Goal: Task Accomplishment & Management: Complete application form

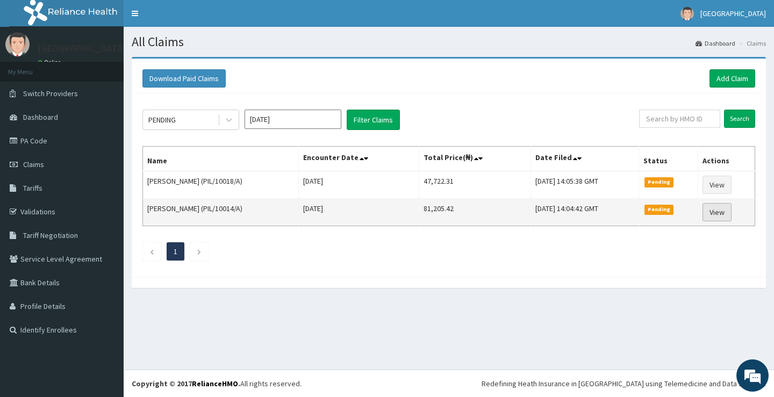
click at [728, 209] on link "View" at bounding box center [716, 212] width 29 height 18
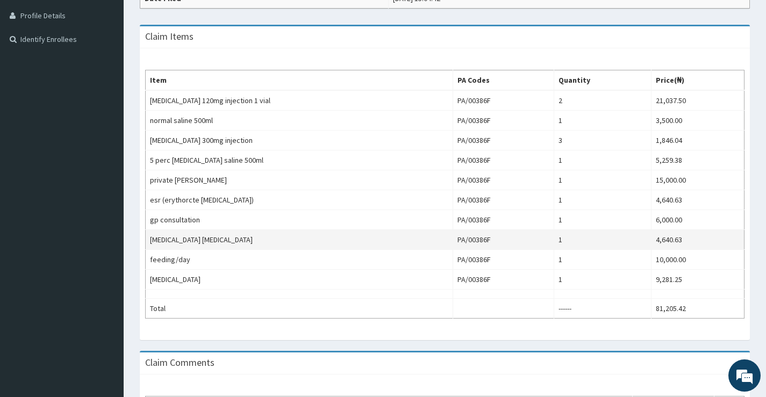
scroll to position [290, 0]
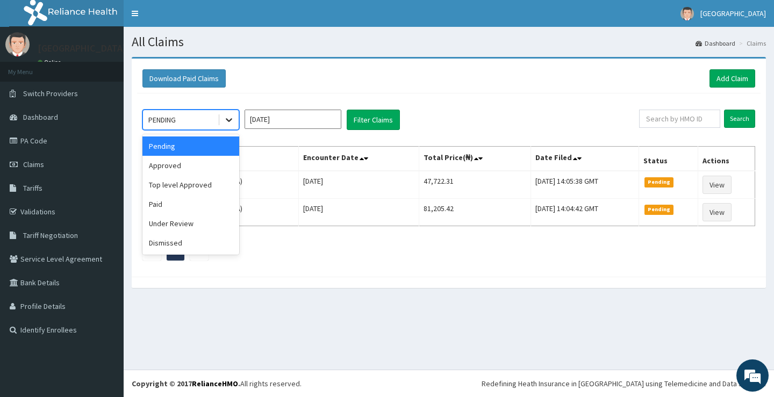
click at [229, 122] on icon at bounding box center [229, 121] width 6 height 4
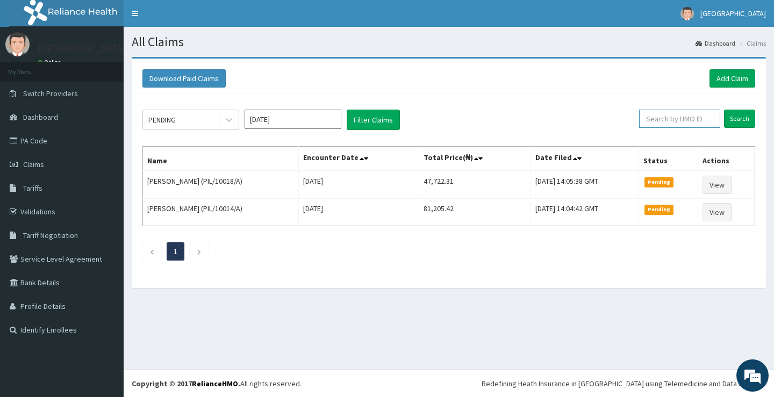
click at [662, 120] on input "text" at bounding box center [679, 119] width 81 height 18
paste input "PIL/10015/A"
type input "PIL/10015/A"
click at [736, 113] on input "Search" at bounding box center [739, 119] width 31 height 18
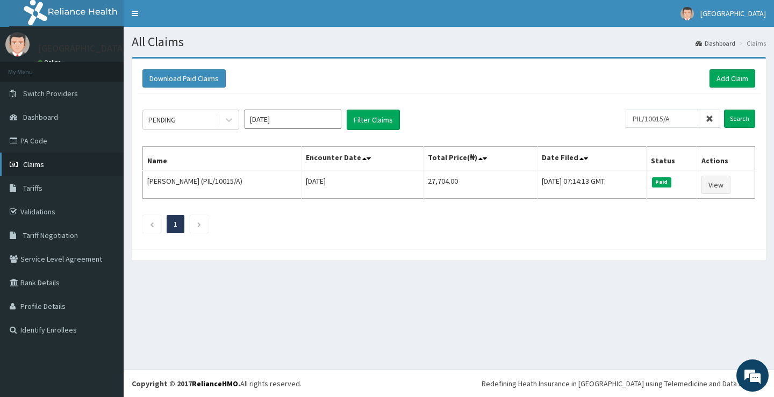
click at [46, 169] on link "Claims" at bounding box center [62, 165] width 124 height 24
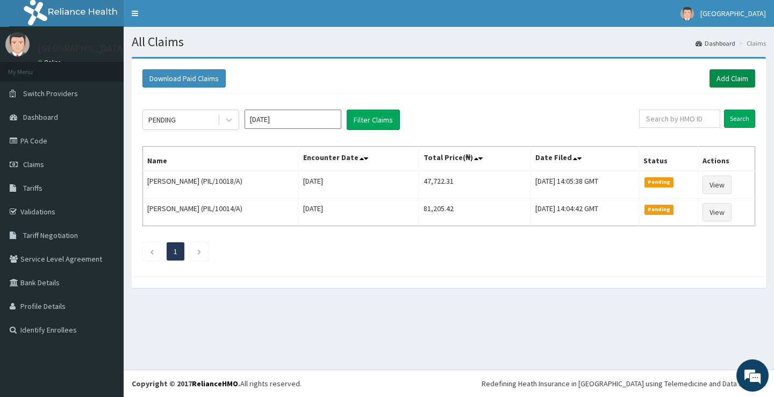
click at [722, 73] on link "Add Claim" at bounding box center [732, 78] width 46 height 18
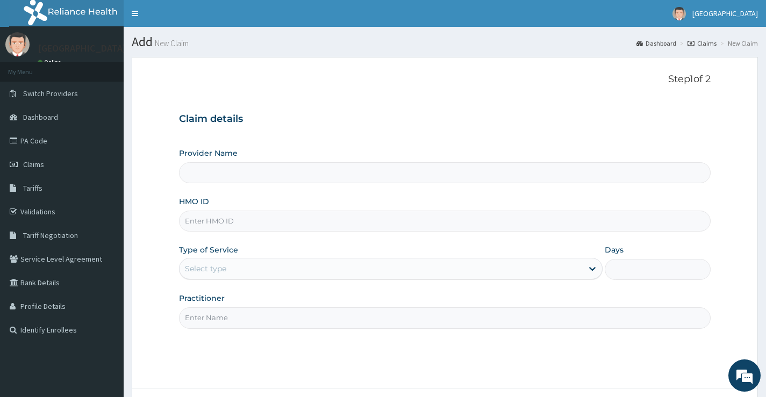
click at [289, 222] on input "HMO ID" at bounding box center [444, 221] width 531 height 21
type input "[GEOGRAPHIC_DATA]"
paste input "PIL/10015/A"
type input "PIL/10015/A"
click at [280, 271] on div "Select type" at bounding box center [380, 268] width 403 height 17
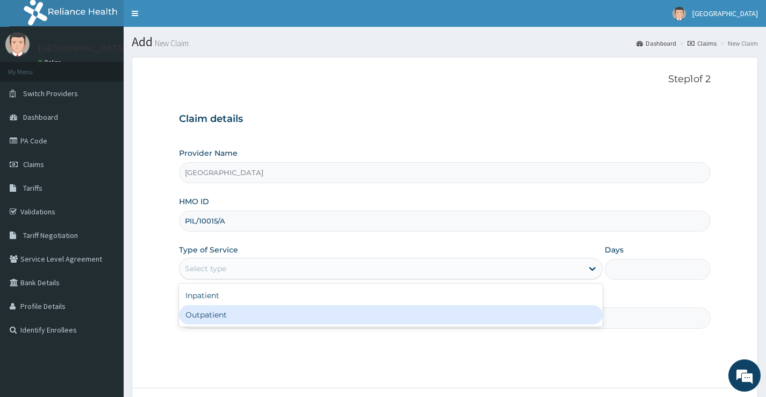
click at [272, 312] on div "Outpatient" at bounding box center [390, 314] width 423 height 19
type input "1"
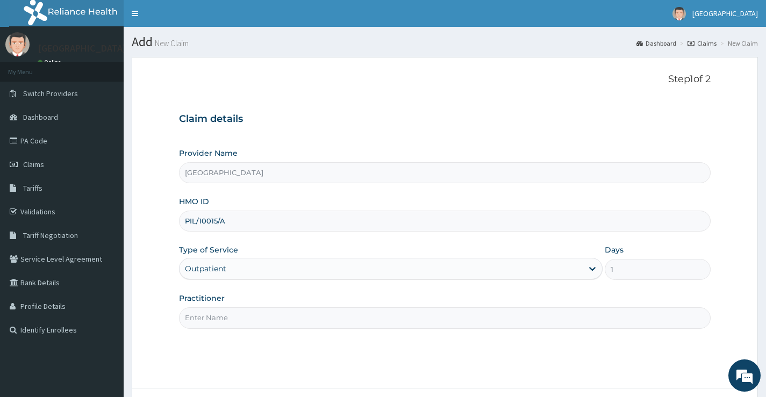
click at [411, 323] on input "Practitioner" at bounding box center [444, 317] width 531 height 21
click at [373, 320] on input "Practitioner" at bounding box center [444, 317] width 531 height 21
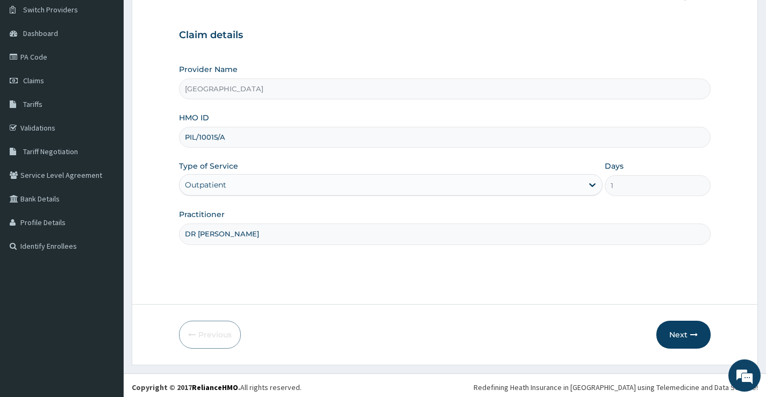
scroll to position [88, 0]
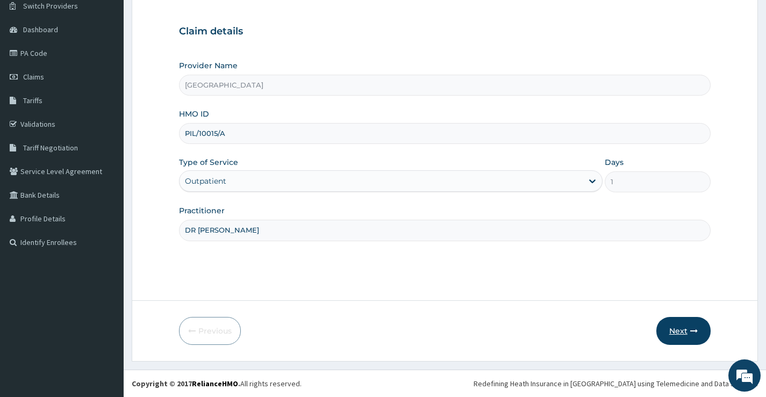
type input "DR SERENA"
click at [698, 334] on button "Next" at bounding box center [683, 331] width 54 height 28
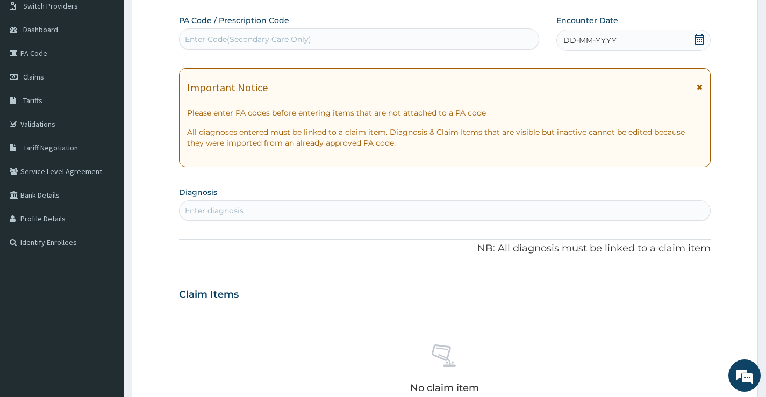
click at [350, 213] on div "Enter diagnosis" at bounding box center [444, 210] width 530 height 17
click at [662, 47] on div "DD-MM-YYYY" at bounding box center [633, 40] width 154 height 21
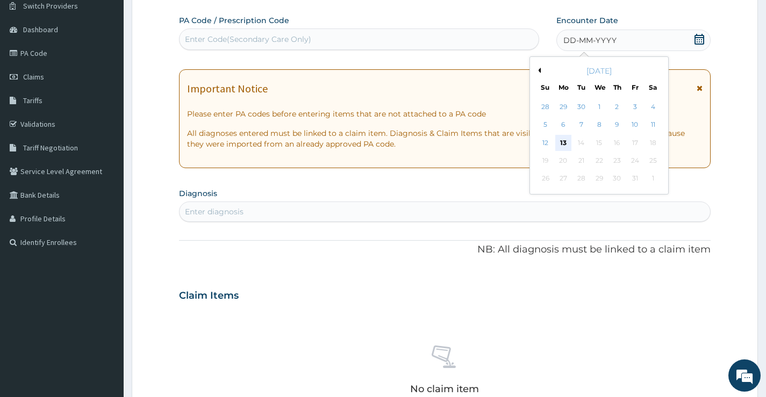
click at [565, 142] on div "13" at bounding box center [563, 143] width 16 height 16
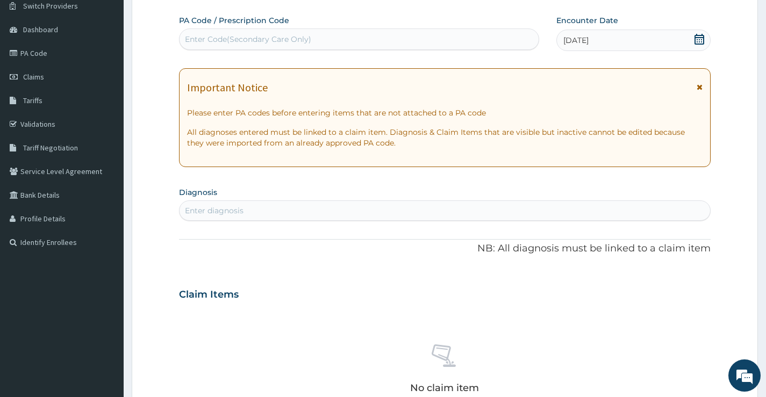
click at [421, 203] on div "Enter diagnosis" at bounding box center [444, 210] width 530 height 17
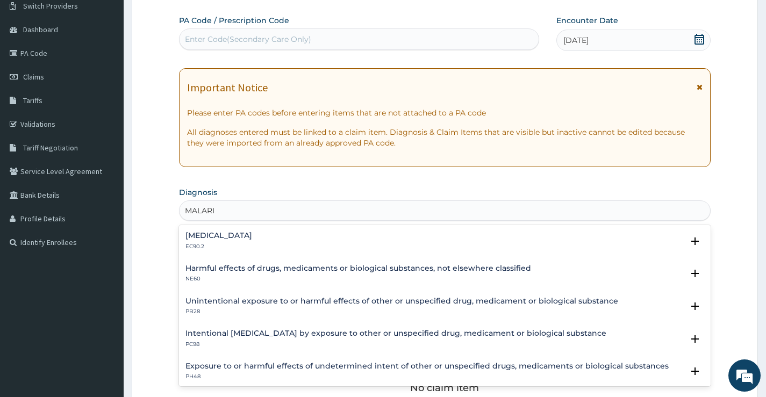
type input "MALARIA"
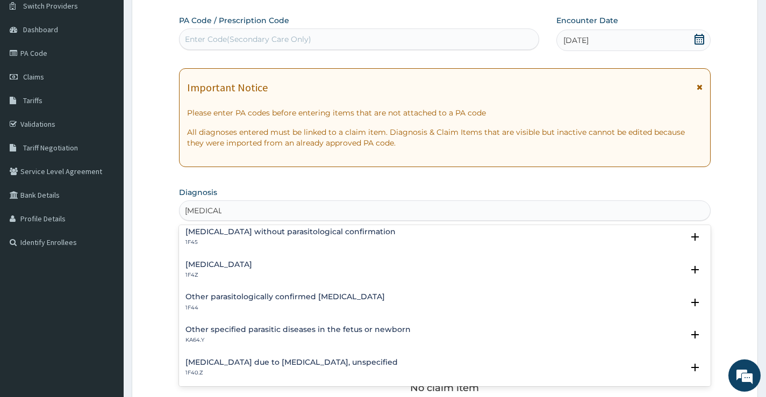
scroll to position [54, 0]
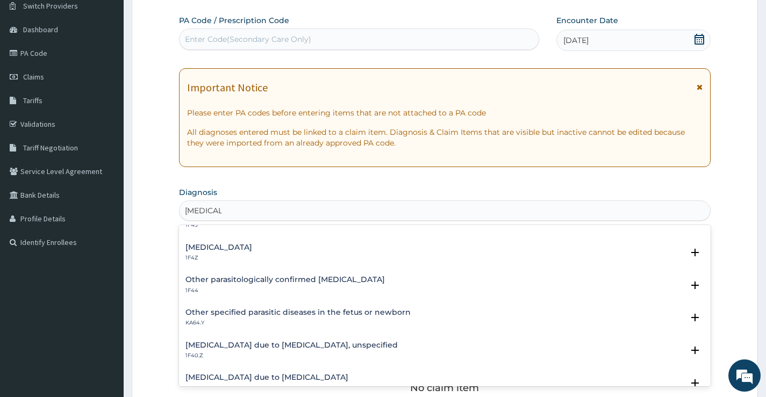
click at [318, 259] on div "Malaria, unspecified 1F4Z" at bounding box center [444, 252] width 518 height 19
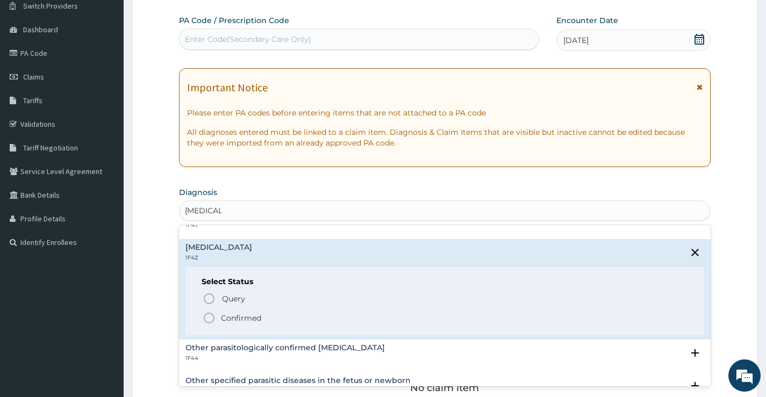
click at [270, 314] on span "Confirmed" at bounding box center [445, 318] width 485 height 13
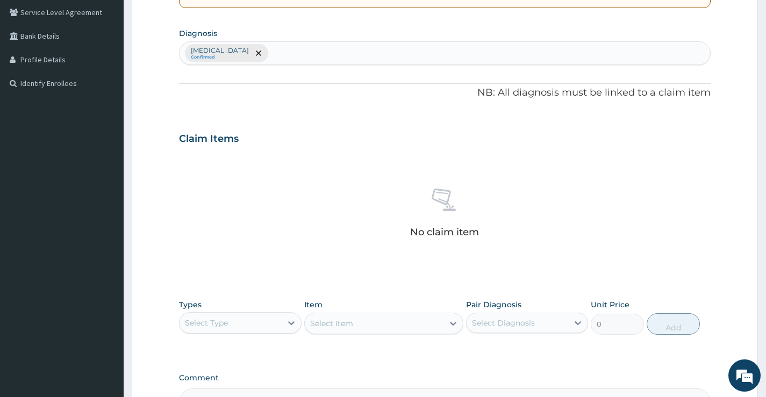
scroll to position [302, 0]
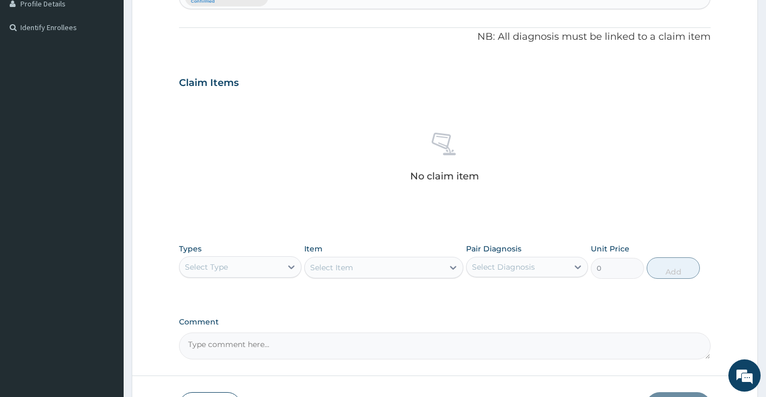
click at [234, 263] on div "Select Type" at bounding box center [230, 266] width 102 height 17
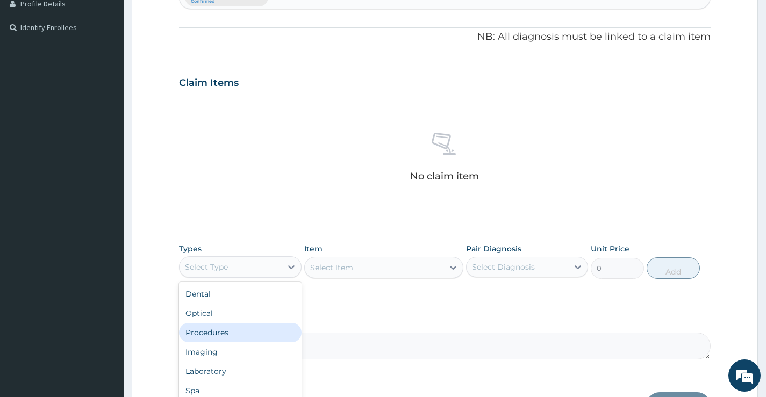
click at [218, 332] on div "Procedures" at bounding box center [240, 332] width 122 height 19
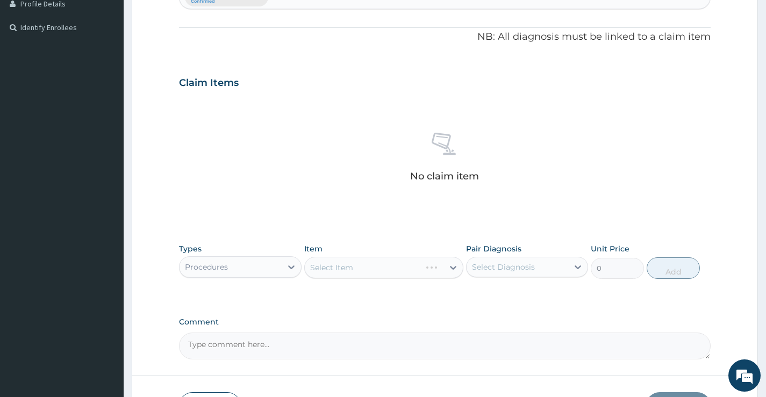
click at [364, 271] on div "Select Item" at bounding box center [384, 267] width 160 height 21
click at [520, 270] on div "Select Diagnosis" at bounding box center [503, 267] width 63 height 11
click at [510, 292] on label "Malaria, unspecified" at bounding box center [517, 293] width 67 height 11
checkbox input "true"
click at [373, 269] on div "Select Item" at bounding box center [374, 267] width 139 height 17
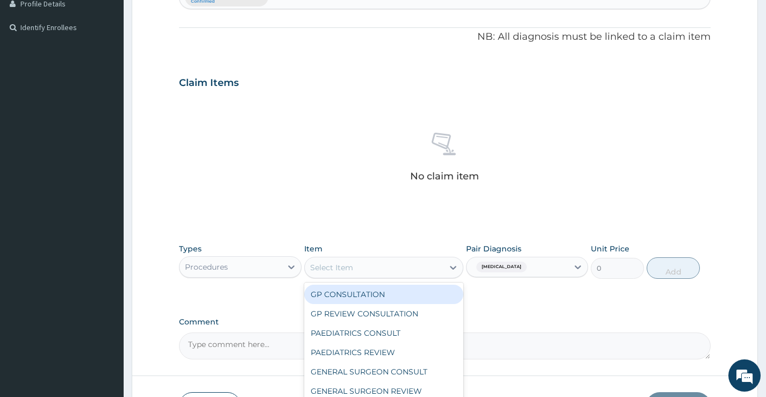
click at [370, 299] on div "GP CONSULTATION" at bounding box center [384, 294] width 160 height 19
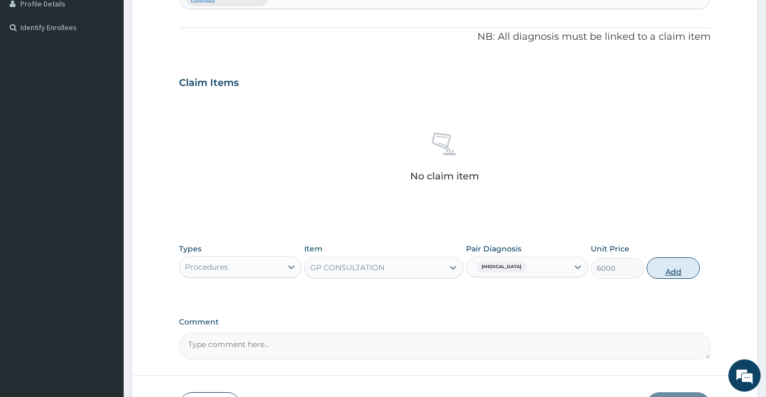
click at [673, 270] on button "Add" at bounding box center [672, 267] width 53 height 21
type input "0"
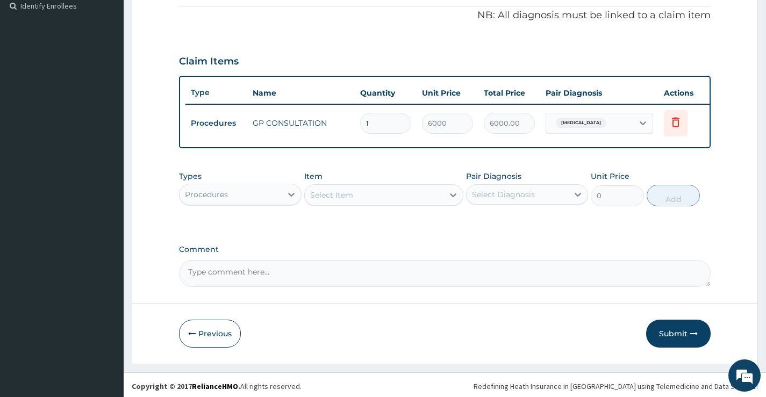
scroll to position [335, 0]
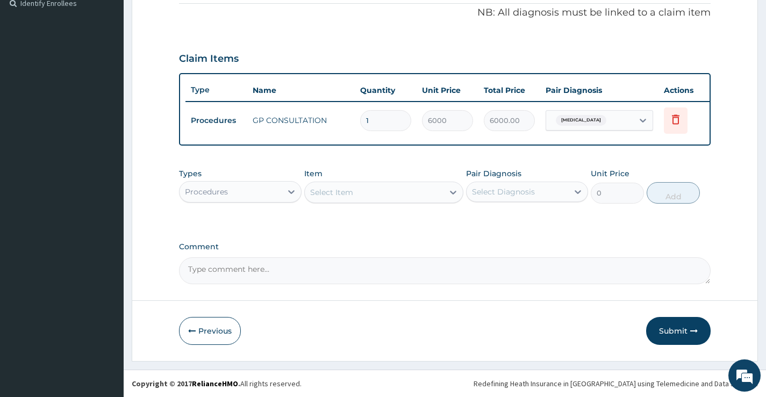
click at [262, 190] on div "Procedures" at bounding box center [230, 191] width 102 height 17
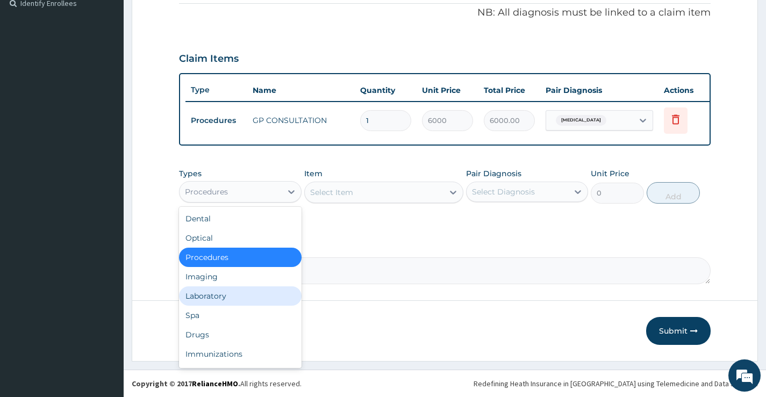
click at [239, 292] on div "Laboratory" at bounding box center [240, 295] width 122 height 19
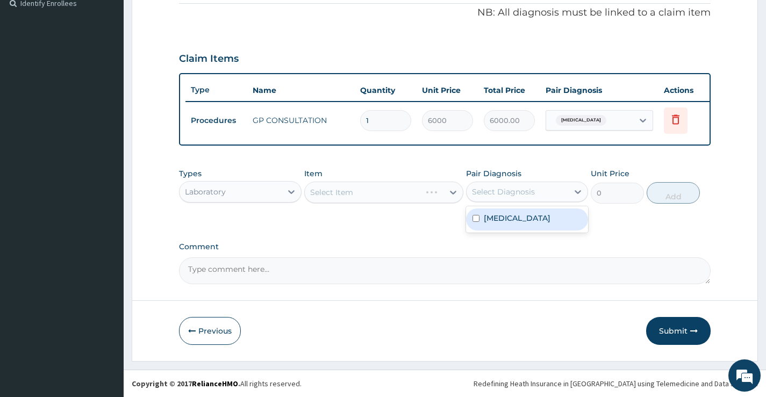
click at [510, 194] on div "Select Diagnosis" at bounding box center [503, 191] width 63 height 11
click at [495, 217] on label "Malaria, unspecified" at bounding box center [517, 218] width 67 height 11
checkbox input "true"
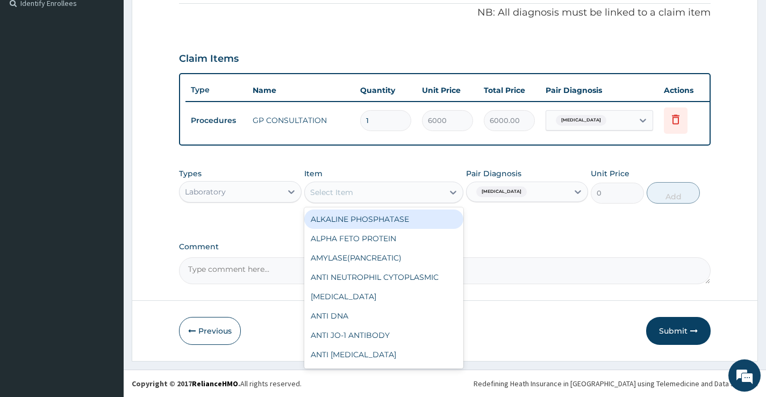
click at [362, 188] on div "Select Item" at bounding box center [374, 192] width 139 height 17
type input "FU"
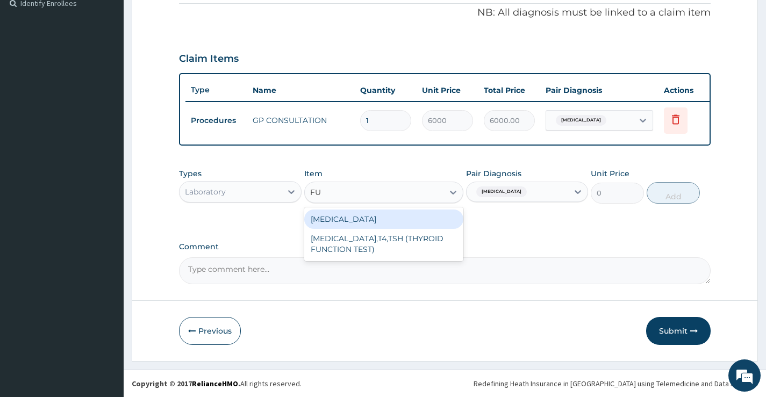
click at [361, 211] on div "FULL BLOOD COUNT" at bounding box center [384, 219] width 160 height 19
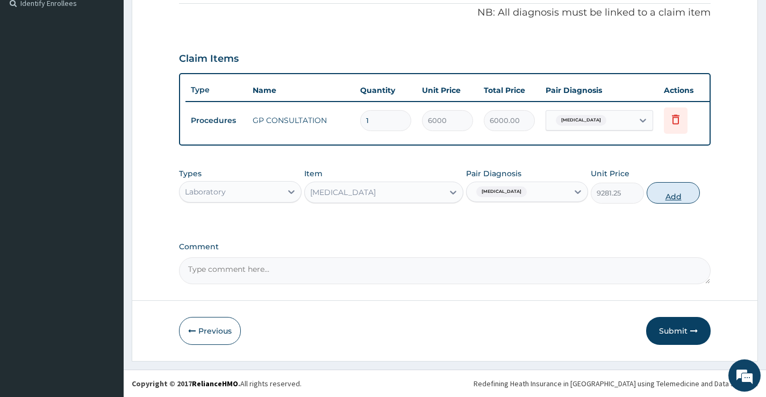
click at [677, 193] on button "Add" at bounding box center [672, 192] width 53 height 21
type input "0"
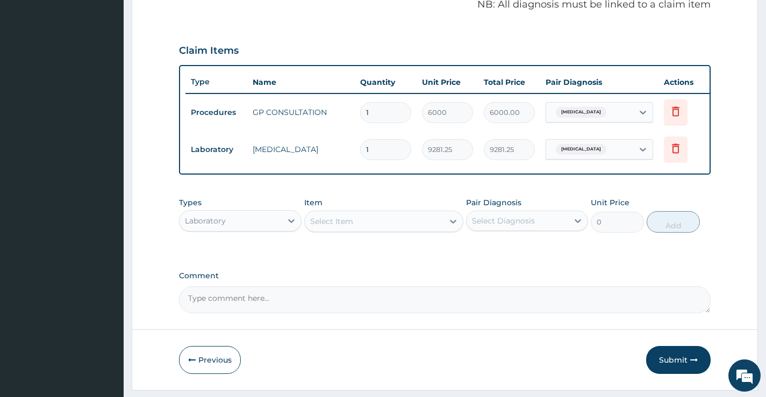
click at [354, 229] on div "Select Item" at bounding box center [374, 221] width 139 height 17
type input "MALA"
click at [375, 255] on div "MALARIA PARASITE" at bounding box center [384, 248] width 160 height 19
type input "4640.625"
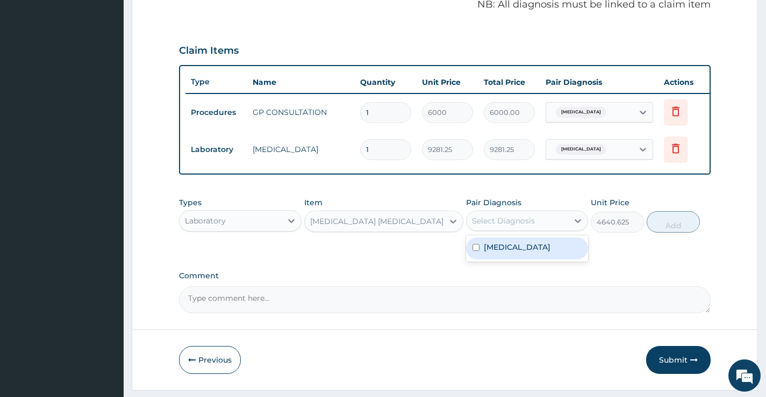
click at [520, 226] on div "Select Diagnosis" at bounding box center [503, 220] width 63 height 11
click at [516, 250] on label "Malaria, unspecified" at bounding box center [517, 247] width 67 height 11
checkbox input "true"
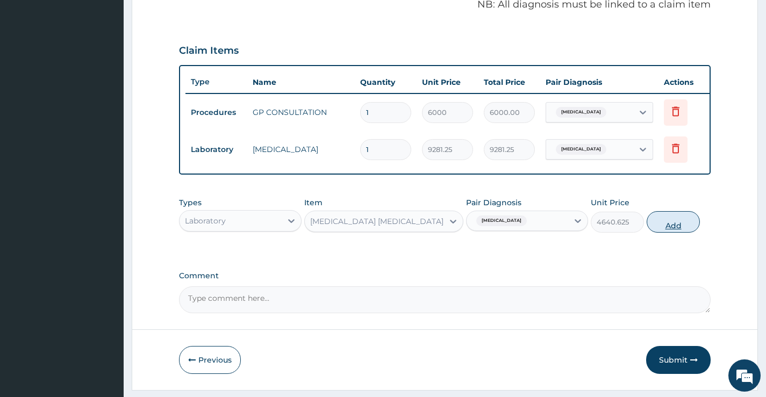
click at [676, 233] on button "Add" at bounding box center [672, 221] width 53 height 21
type input "0"
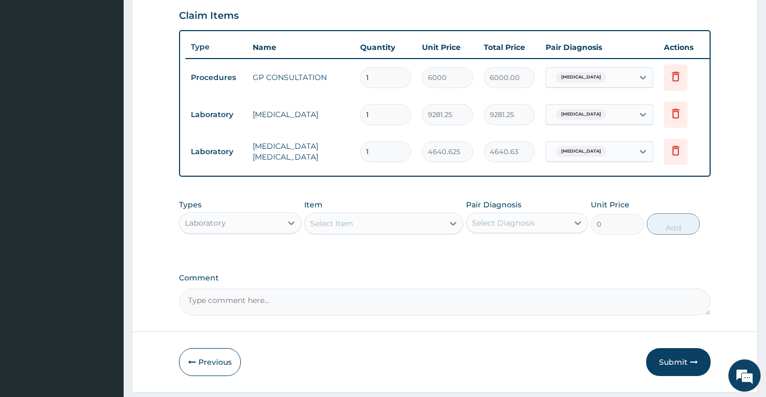
scroll to position [388, 0]
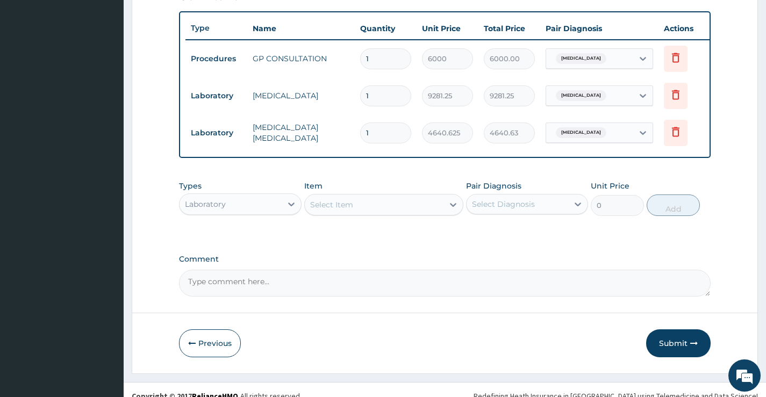
click at [278, 213] on div "Laboratory" at bounding box center [230, 204] width 102 height 17
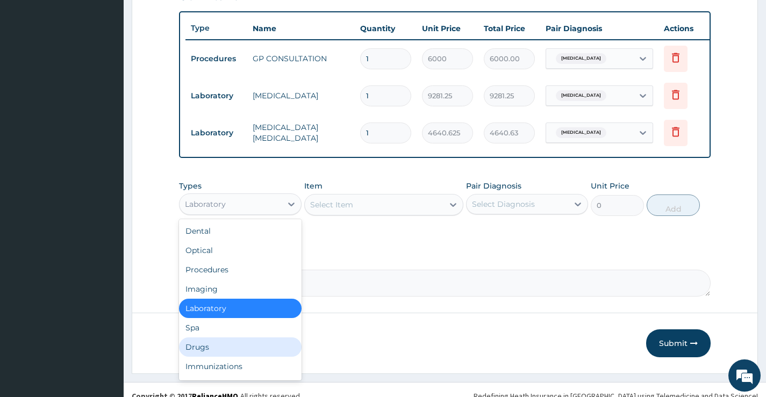
click at [215, 356] on div "Drugs" at bounding box center [240, 346] width 122 height 19
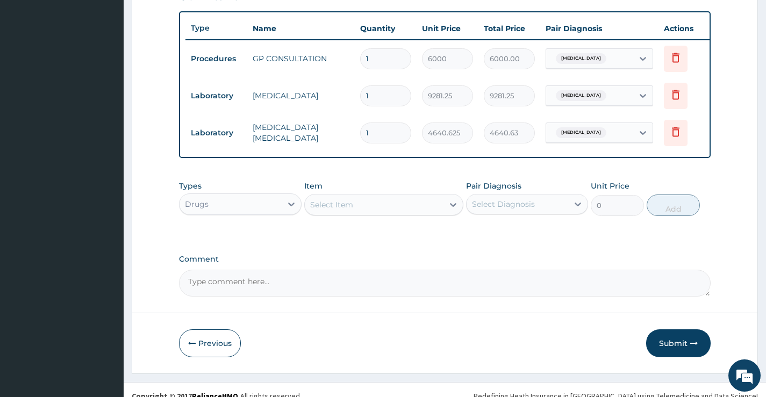
click at [365, 213] on div "Select Item" at bounding box center [374, 204] width 139 height 17
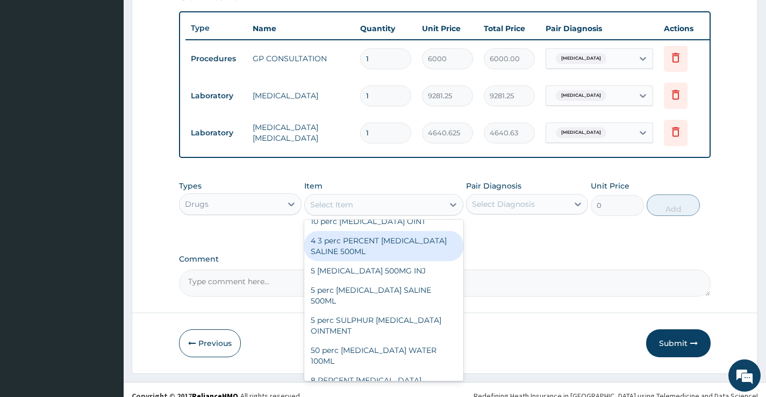
scroll to position [54, 0]
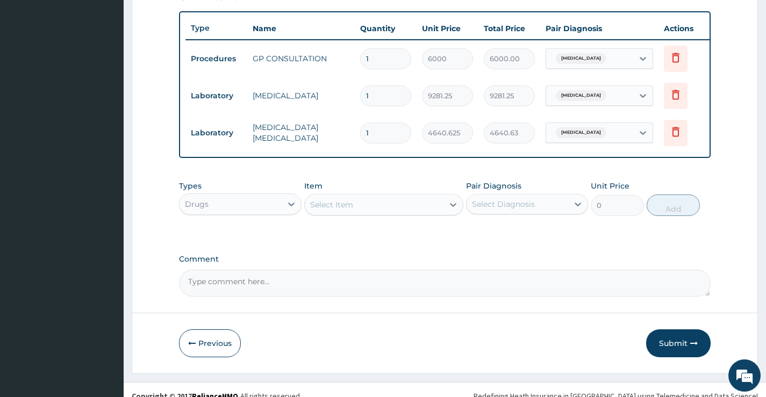
click at [359, 213] on div "Select Item" at bounding box center [374, 204] width 139 height 17
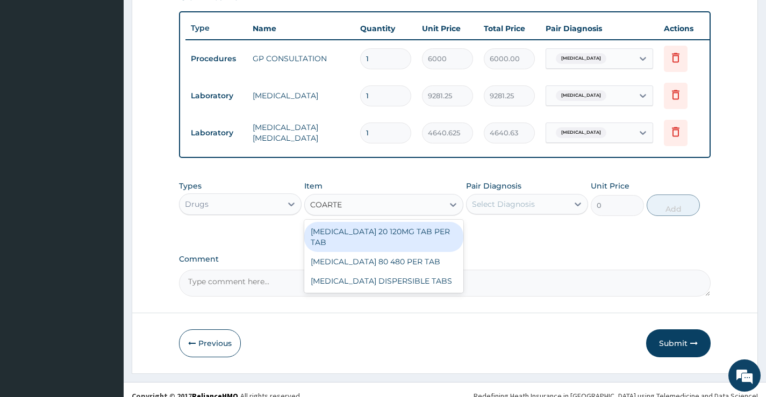
type input "COARTE"
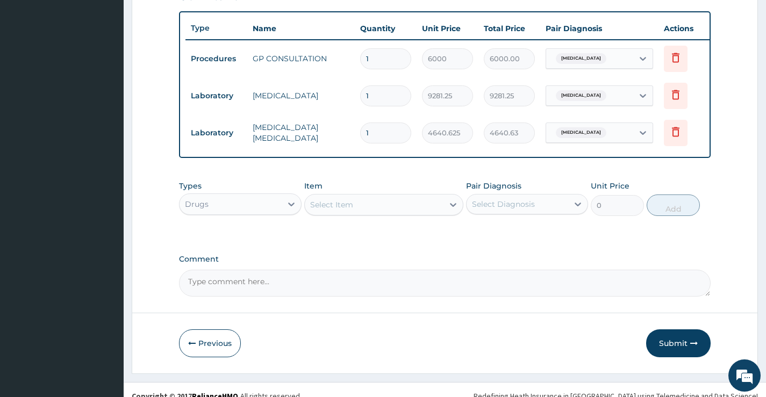
click at [328, 210] on div "Select Item" at bounding box center [331, 204] width 43 height 11
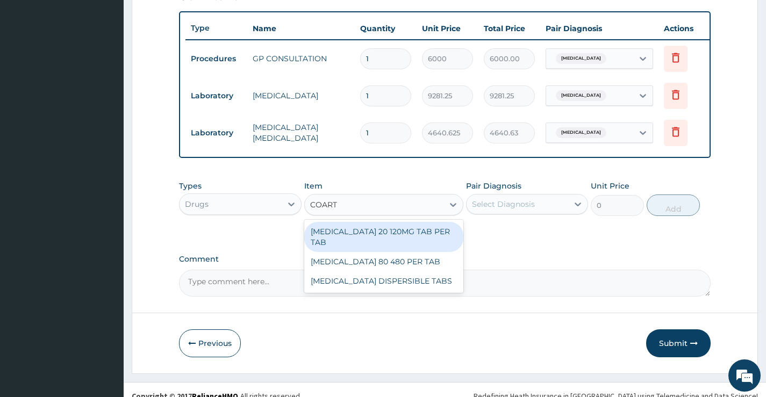
type input "COARTE"
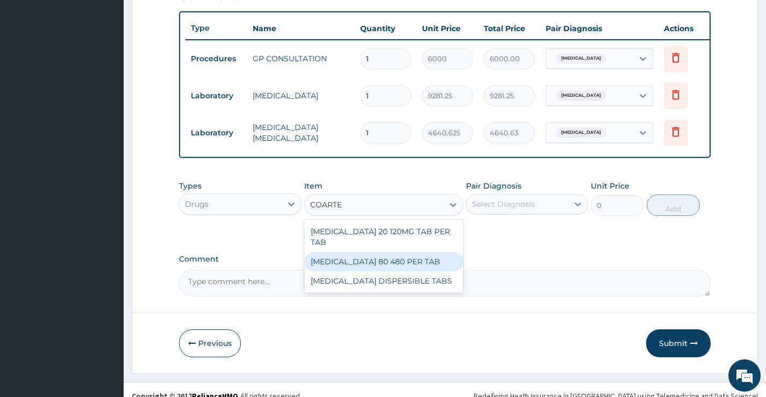
click at [353, 260] on div "COARTEM 80 480 PER TAB" at bounding box center [384, 261] width 160 height 19
type input "700"
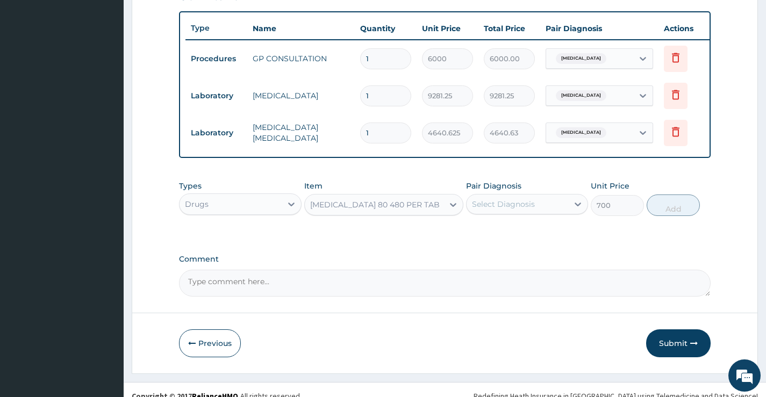
click at [412, 210] on div "COARTEM 80 480 PER TAB" at bounding box center [374, 204] width 129 height 11
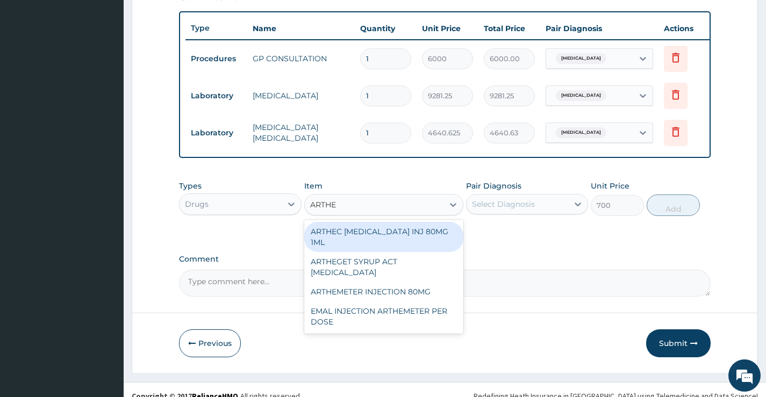
scroll to position [0, 0]
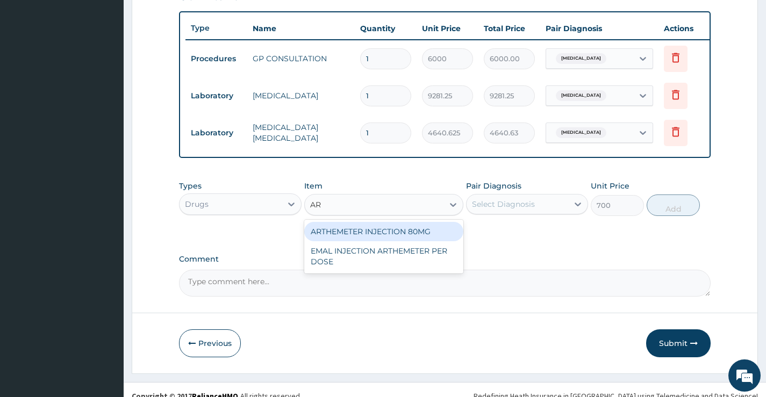
type input "A"
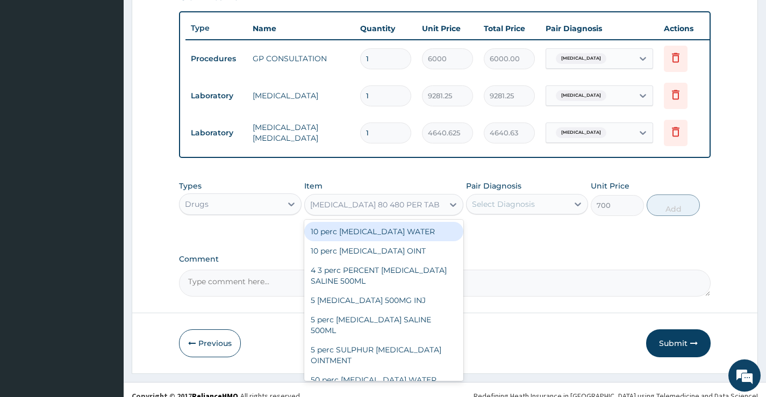
click at [530, 207] on div "Select Diagnosis" at bounding box center [503, 204] width 63 height 11
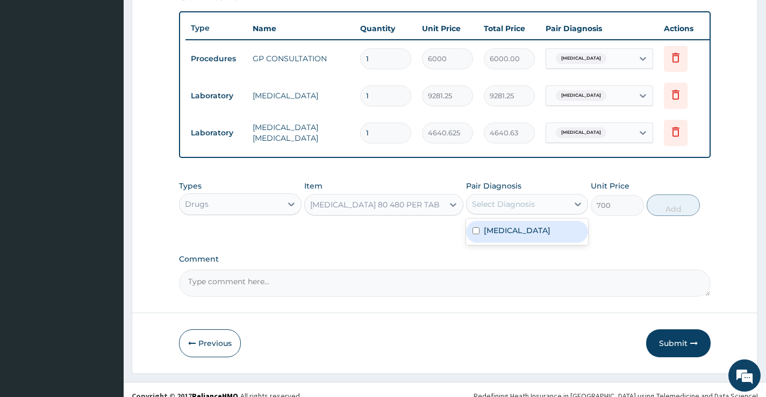
click at [515, 236] on label "Malaria, unspecified" at bounding box center [517, 230] width 67 height 11
checkbox input "true"
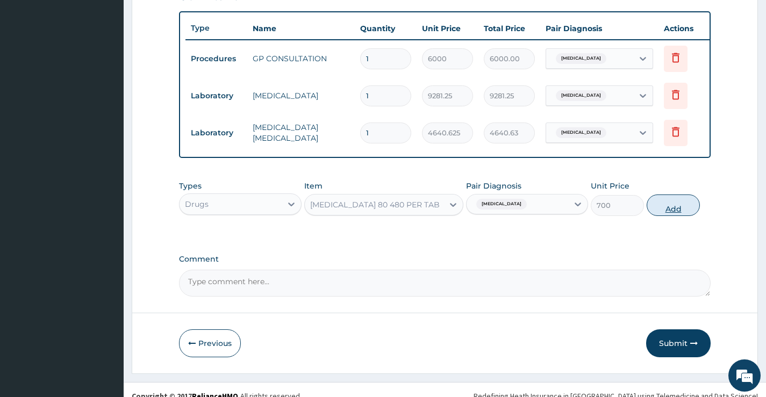
click at [665, 214] on button "Add" at bounding box center [672, 204] width 53 height 21
type input "0"
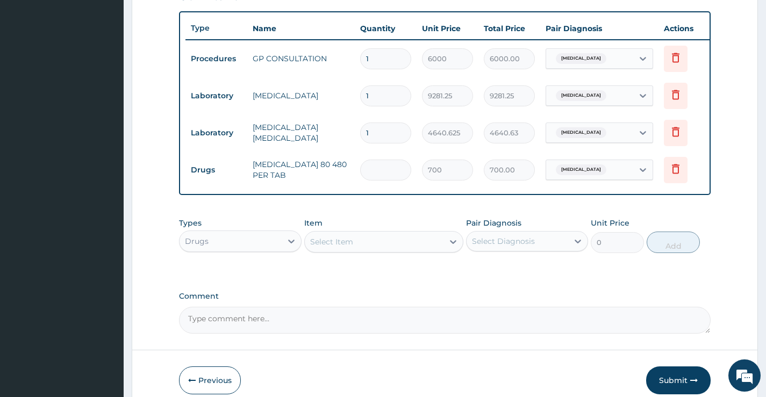
type input "0.00"
type input "6"
type input "4200.00"
type input "6"
click at [364, 250] on div "Select Item" at bounding box center [374, 241] width 139 height 17
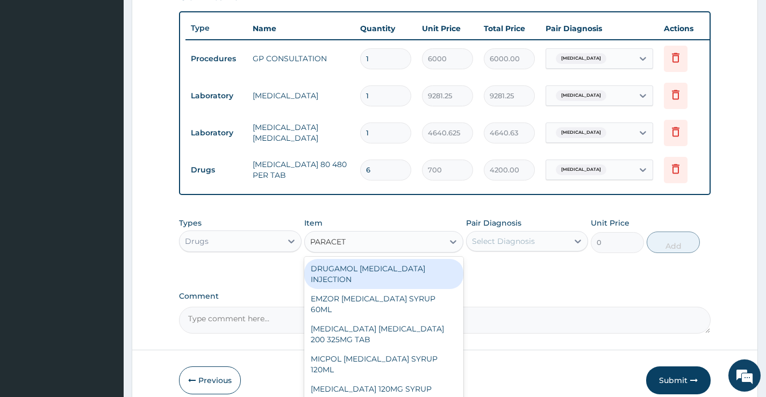
type input "PARACETA"
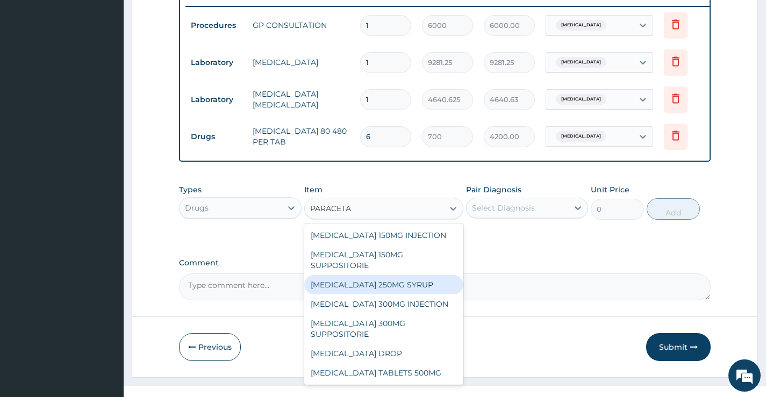
scroll to position [446, 0]
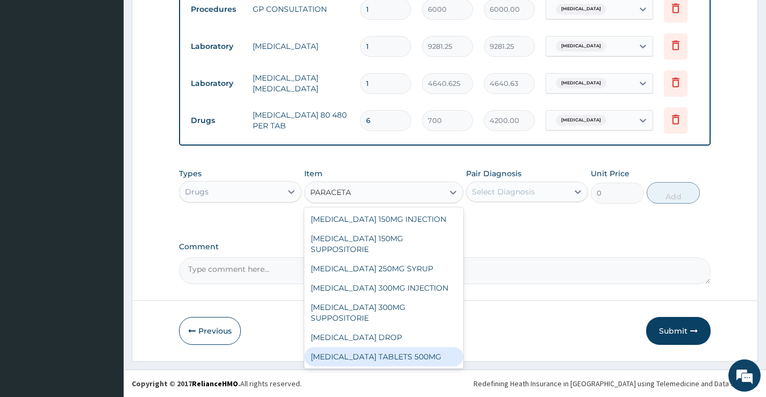
click at [428, 356] on div "PARACETAMOL TABLETS 500MG" at bounding box center [384, 356] width 160 height 19
type input "50"
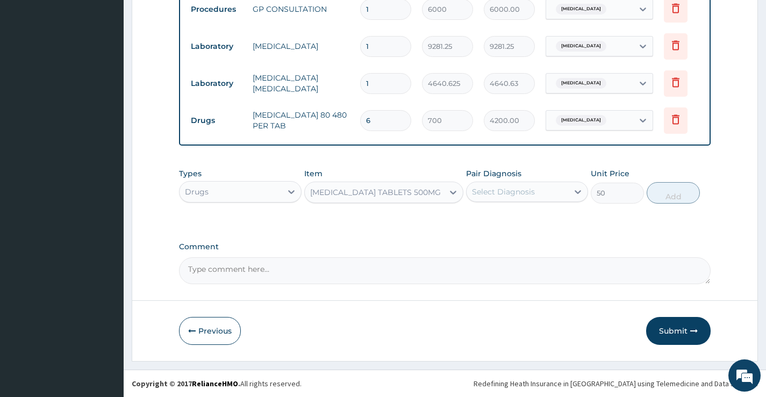
click at [525, 190] on div "Select Diagnosis" at bounding box center [503, 191] width 63 height 11
click at [511, 215] on label "Malaria, unspecified" at bounding box center [517, 218] width 67 height 11
checkbox input "true"
click at [681, 189] on button "Add" at bounding box center [672, 192] width 53 height 21
type input "0"
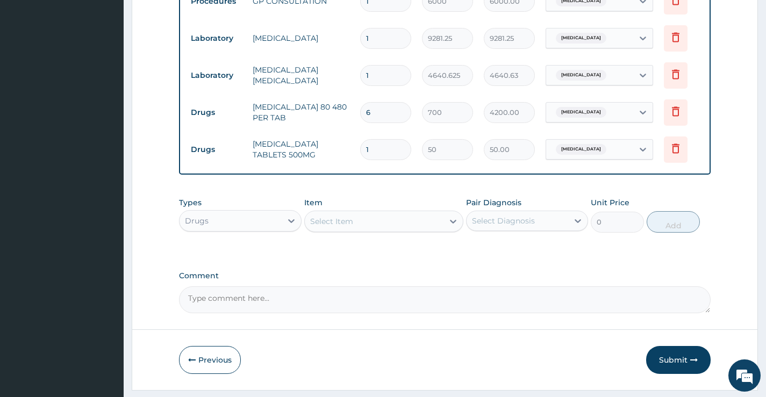
type input "0.00"
type input "1"
type input "50.00"
type input "18"
type input "900.00"
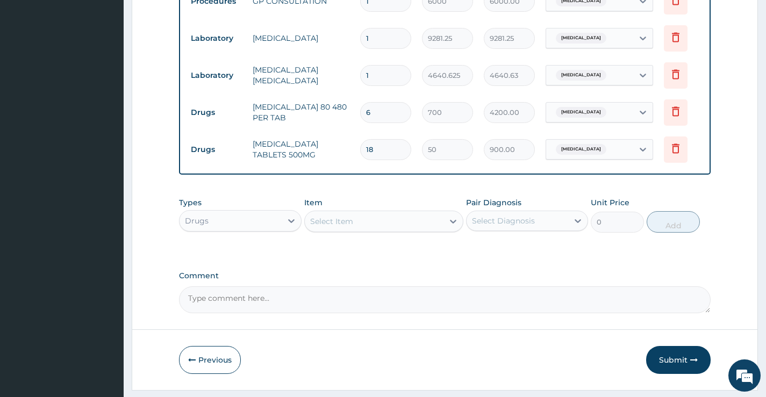
type input "18"
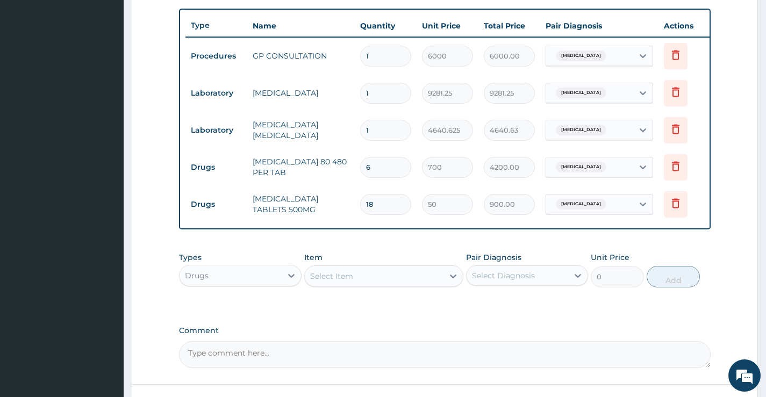
scroll to position [483, 0]
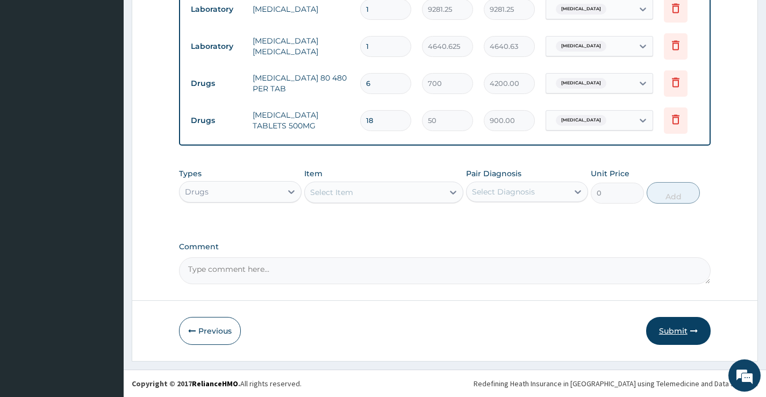
click at [666, 335] on button "Submit" at bounding box center [678, 331] width 64 height 28
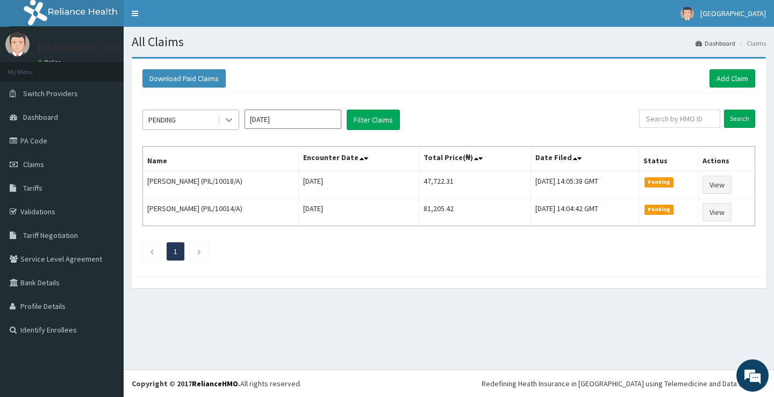
click at [228, 119] on icon at bounding box center [229, 119] width 11 height 11
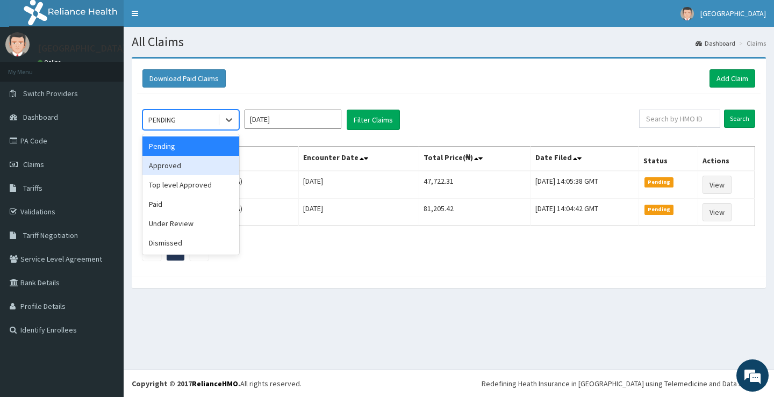
click at [206, 169] on div "Approved" at bounding box center [190, 165] width 97 height 19
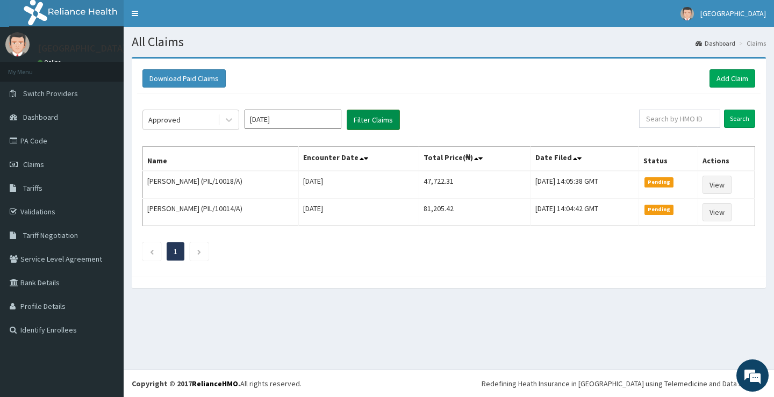
click at [379, 118] on button "Filter Claims" at bounding box center [373, 120] width 53 height 20
